Goal: Navigation & Orientation: Go to known website

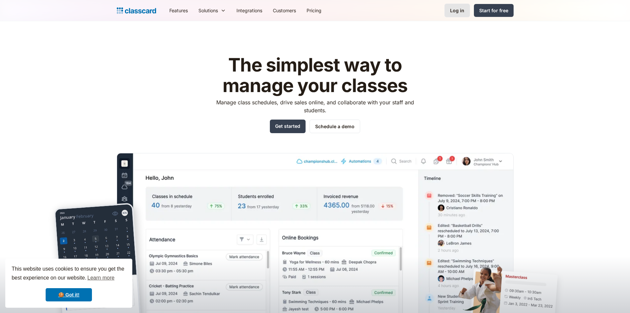
click at [467, 10] on link "Log in" at bounding box center [457, 11] width 25 height 14
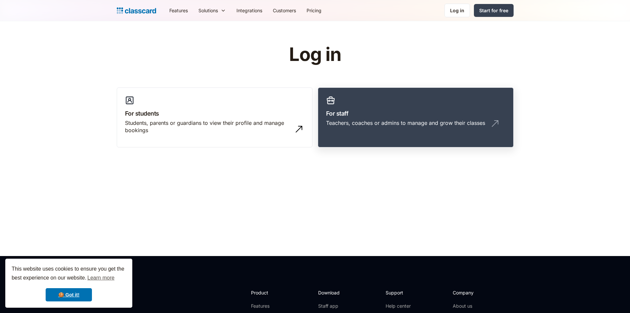
click at [356, 120] on div "Teachers, coaches or admins to manage and grow their classes" at bounding box center [405, 122] width 159 height 7
